Goal: Information Seeking & Learning: Compare options

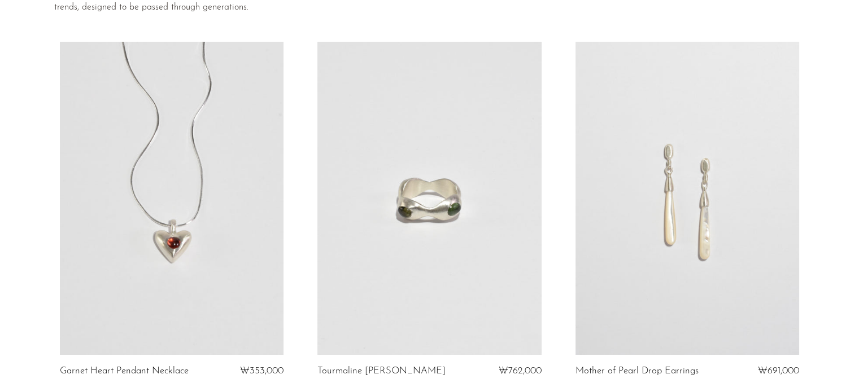
scroll to position [178, 0]
click at [374, 255] on link at bounding box center [429, 198] width 224 height 313
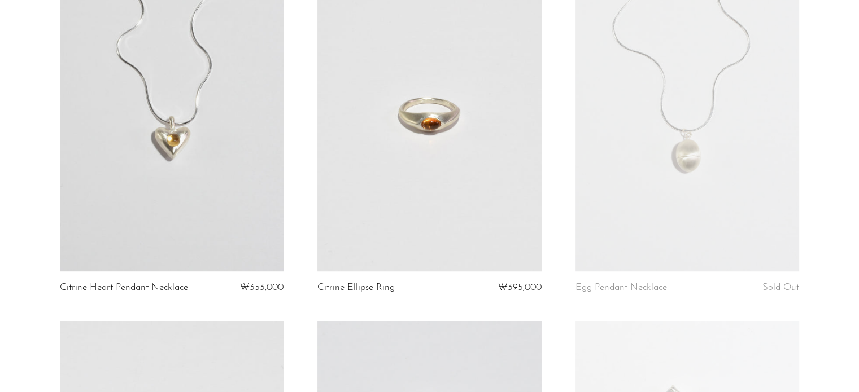
scroll to position [975, 0]
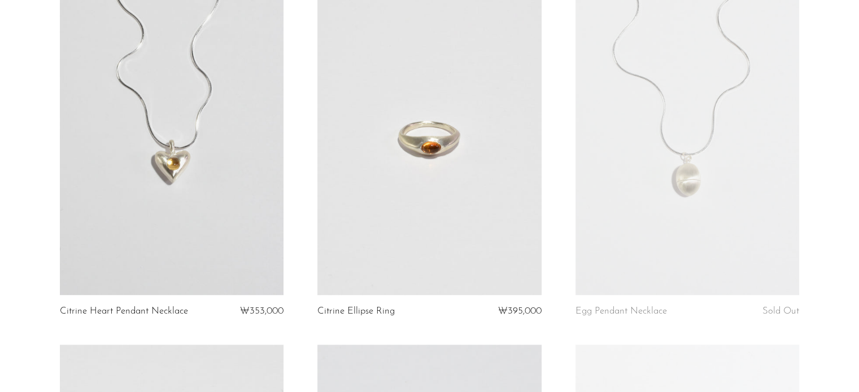
click at [406, 161] on link at bounding box center [429, 138] width 224 height 313
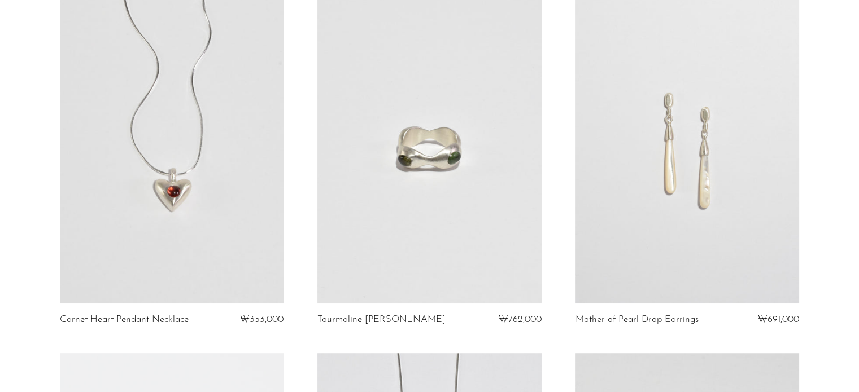
scroll to position [234, 0]
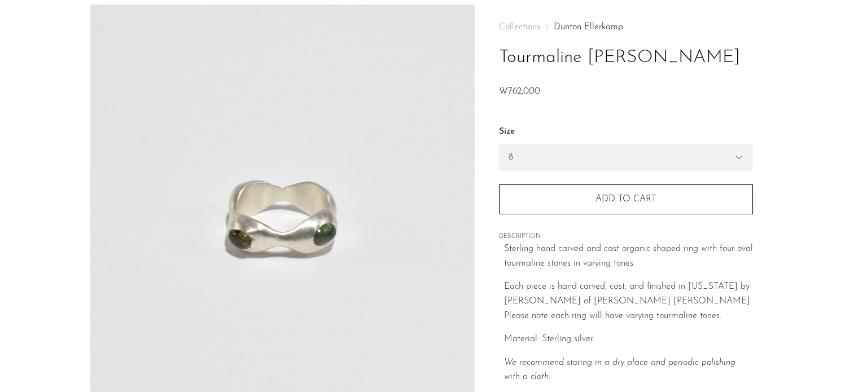
scroll to position [49, 0]
click at [459, 181] on img at bounding box center [282, 214] width 384 height 423
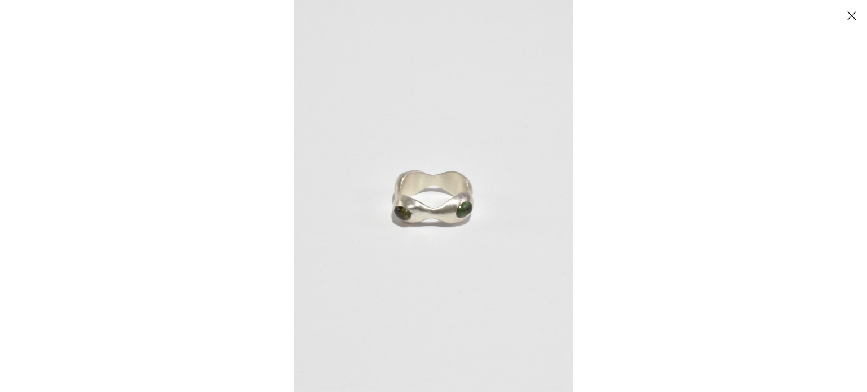
click at [854, 17] on button "Close" at bounding box center [852, 16] width 20 height 20
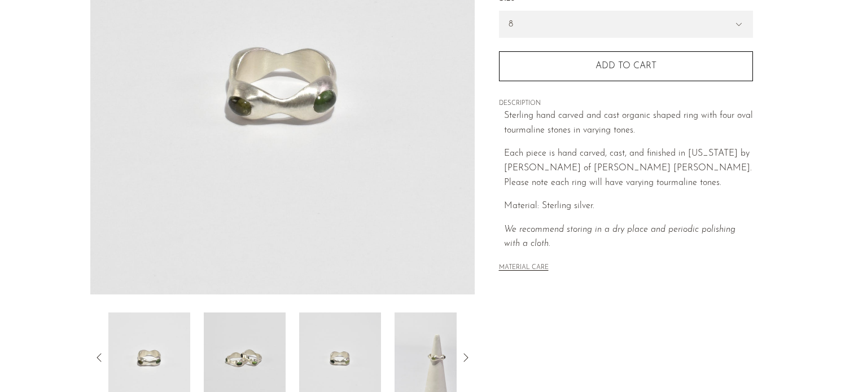
scroll to position [180, 0]
click at [242, 360] on img at bounding box center [245, 359] width 82 height 90
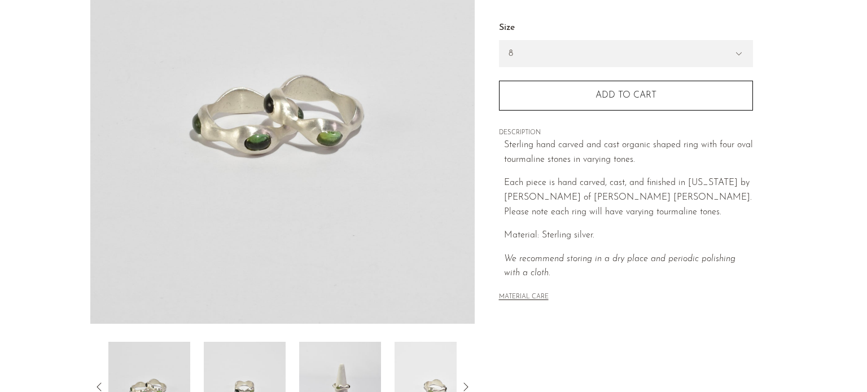
scroll to position [152, 0]
click at [360, 370] on img at bounding box center [340, 386] width 82 height 90
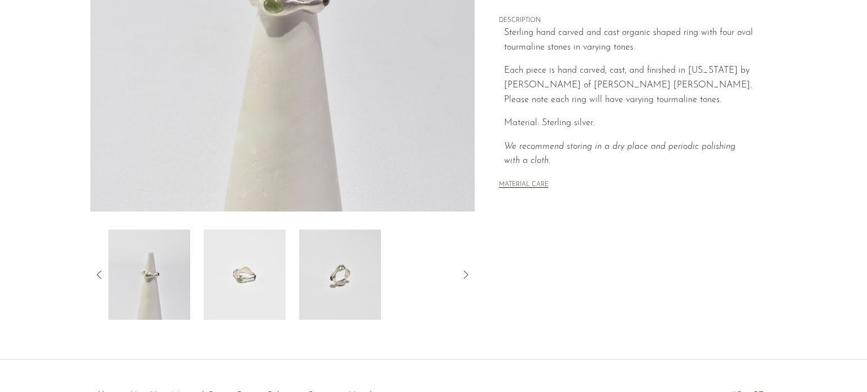
scroll to position [270, 0]
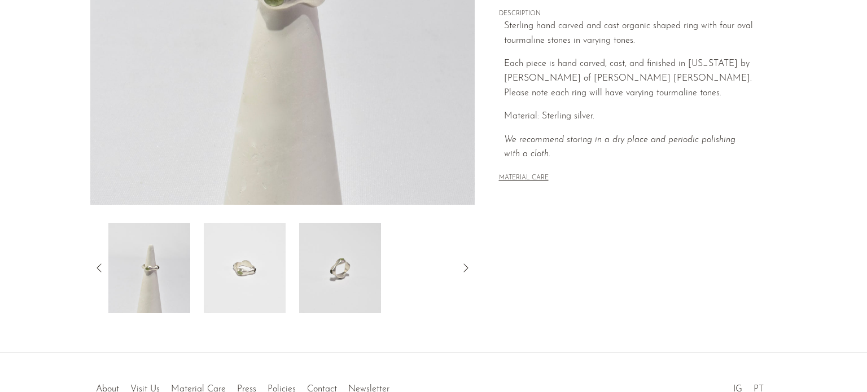
click at [152, 296] on img at bounding box center [149, 268] width 82 height 90
click at [99, 268] on icon at bounding box center [100, 268] width 14 height 14
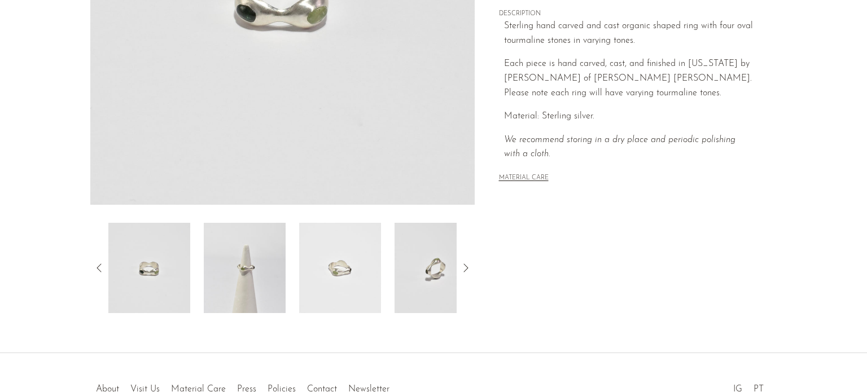
click at [146, 291] on img at bounding box center [149, 268] width 82 height 90
click at [357, 286] on img at bounding box center [340, 268] width 82 height 90
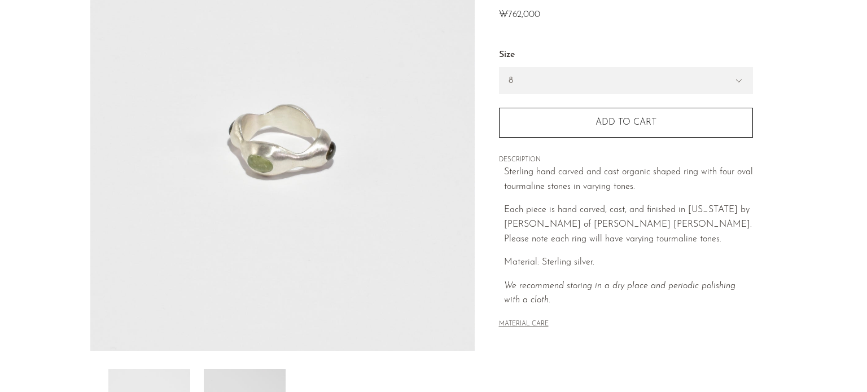
scroll to position [124, 0]
click at [344, 194] on img at bounding box center [282, 139] width 384 height 423
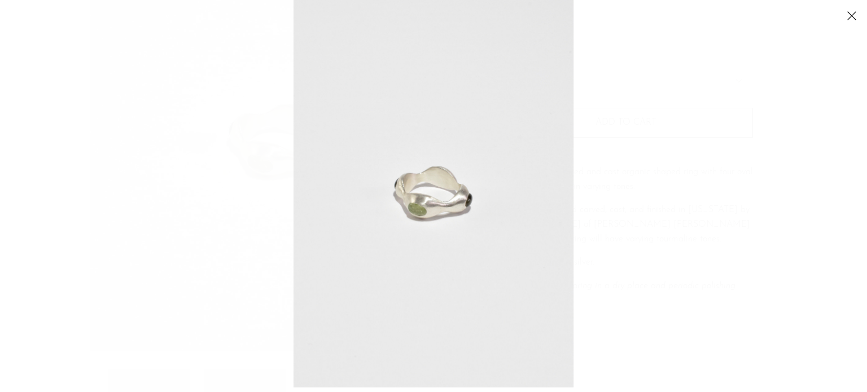
drag, startPoint x: 465, startPoint y: 173, endPoint x: 462, endPoint y: 161, distance: 12.9
click at [462, 161] on img at bounding box center [434, 191] width 280 height 392
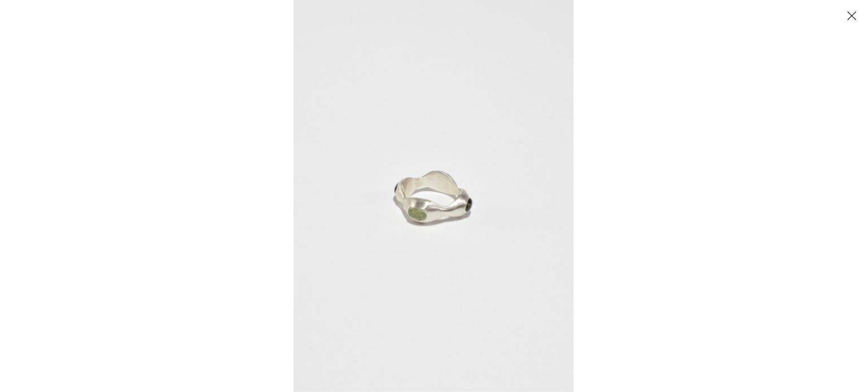
click at [462, 161] on img at bounding box center [434, 196] width 280 height 392
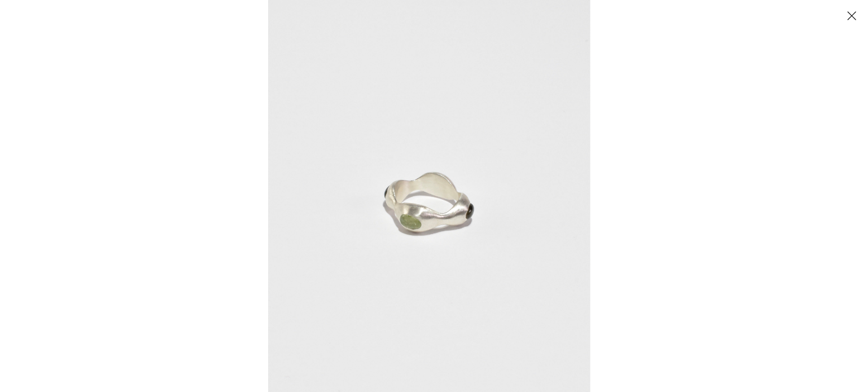
click at [462, 161] on img at bounding box center [429, 201] width 322 height 451
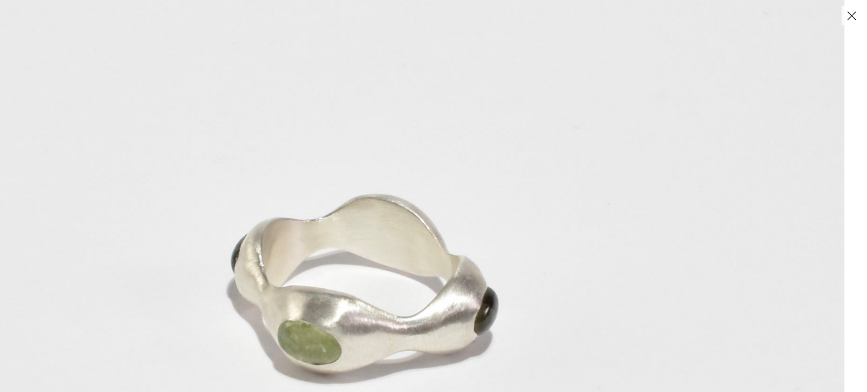
click at [462, 161] on img at bounding box center [364, 282] width 959 height 1344
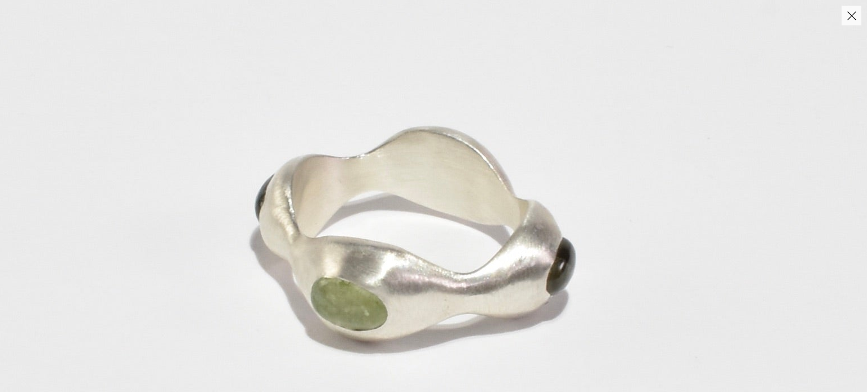
drag, startPoint x: 445, startPoint y: 223, endPoint x: 526, endPoint y: 130, distance: 122.5
click at [526, 130] on img at bounding box center [416, 231] width 1150 height 1610
click at [858, 25] on button "Close" at bounding box center [852, 16] width 20 height 20
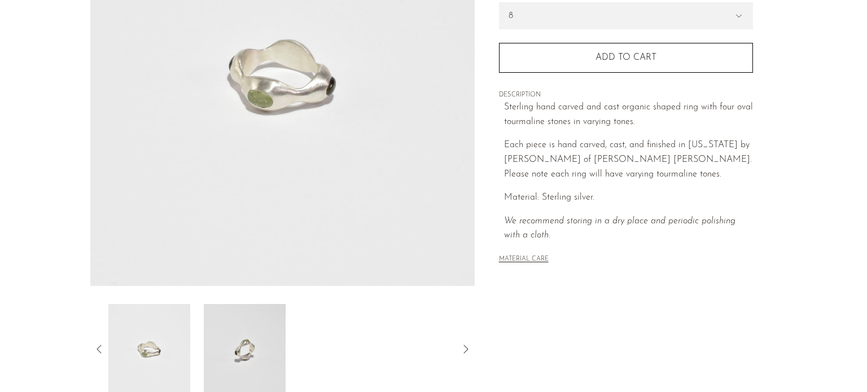
scroll to position [176, 0]
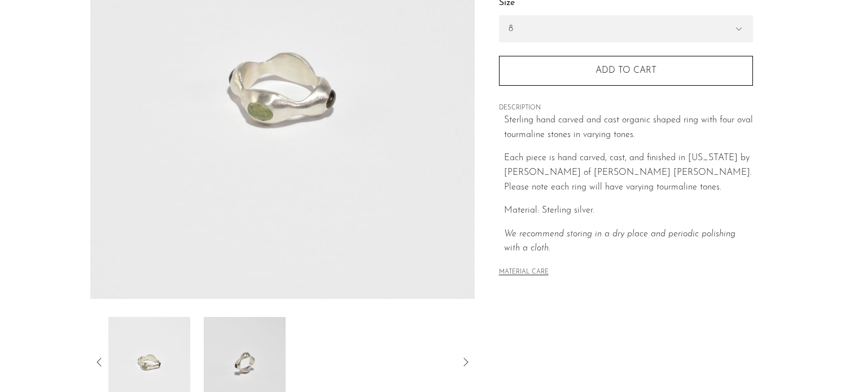
click at [224, 361] on img at bounding box center [245, 362] width 82 height 90
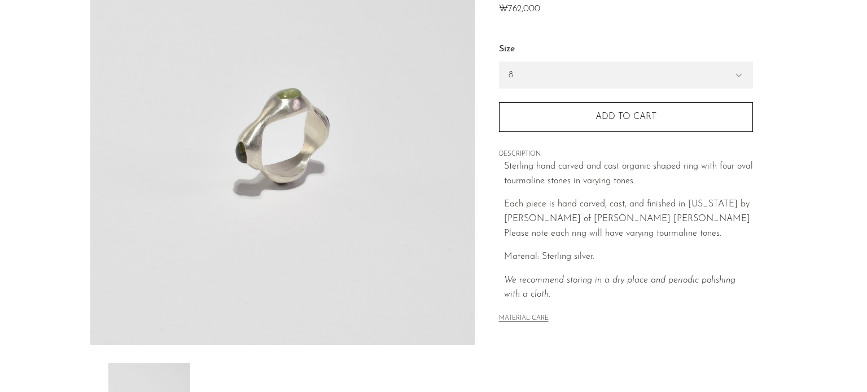
scroll to position [113, 0]
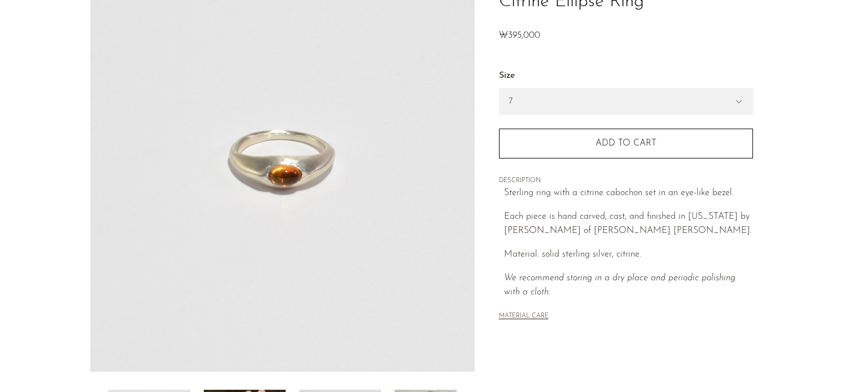
scroll to position [273, 0]
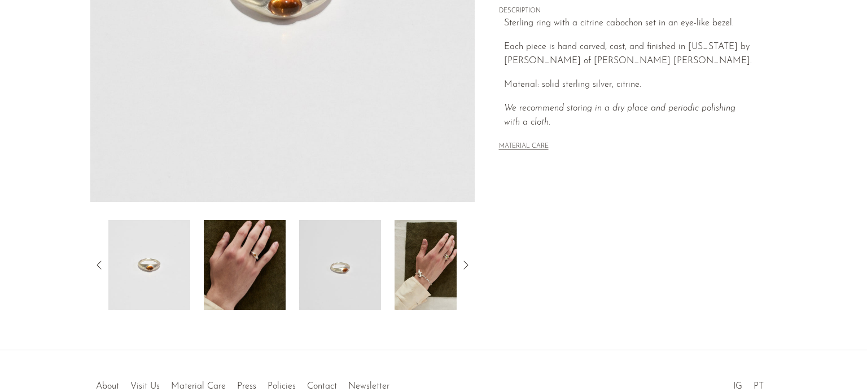
click at [337, 273] on img at bounding box center [340, 265] width 82 height 90
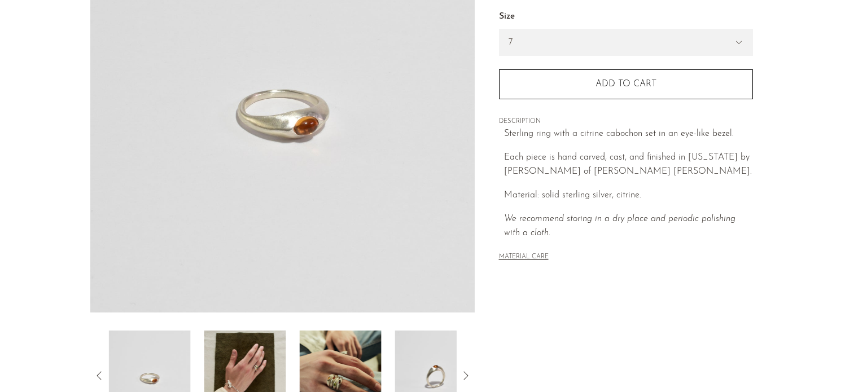
scroll to position [163, 0]
click at [427, 373] on img at bounding box center [436, 376] width 82 height 90
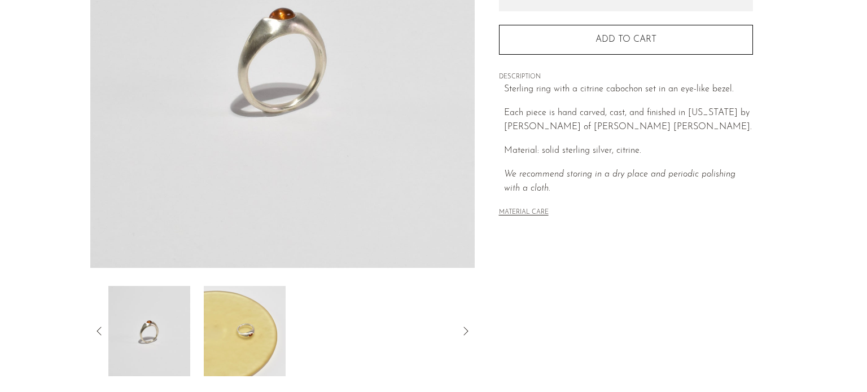
scroll to position [208, 0]
click at [231, 321] on img at bounding box center [245, 331] width 82 height 90
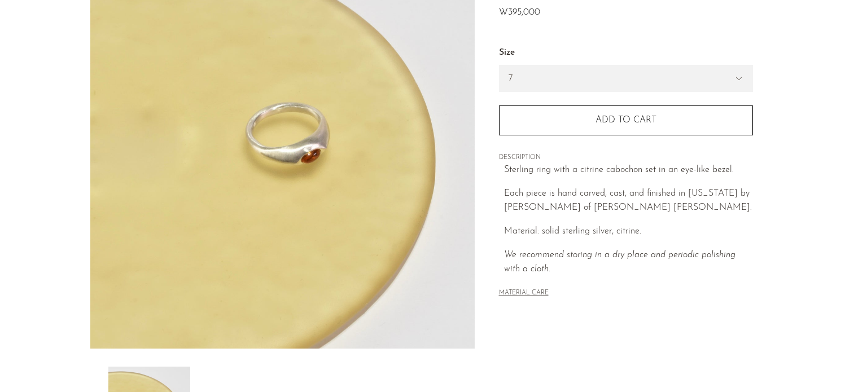
scroll to position [110, 0]
